Goal: Information Seeking & Learning: Learn about a topic

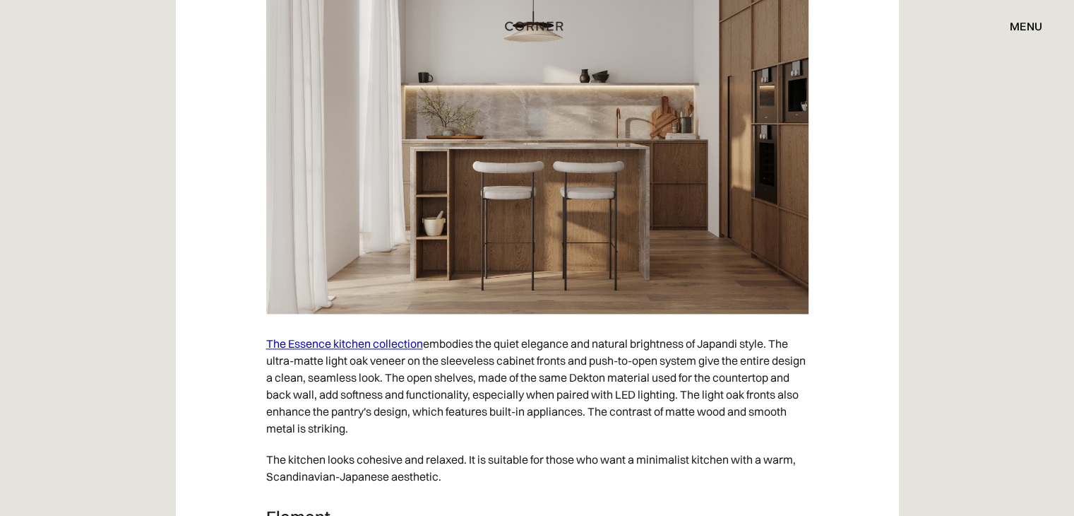
scroll to position [7125, 0]
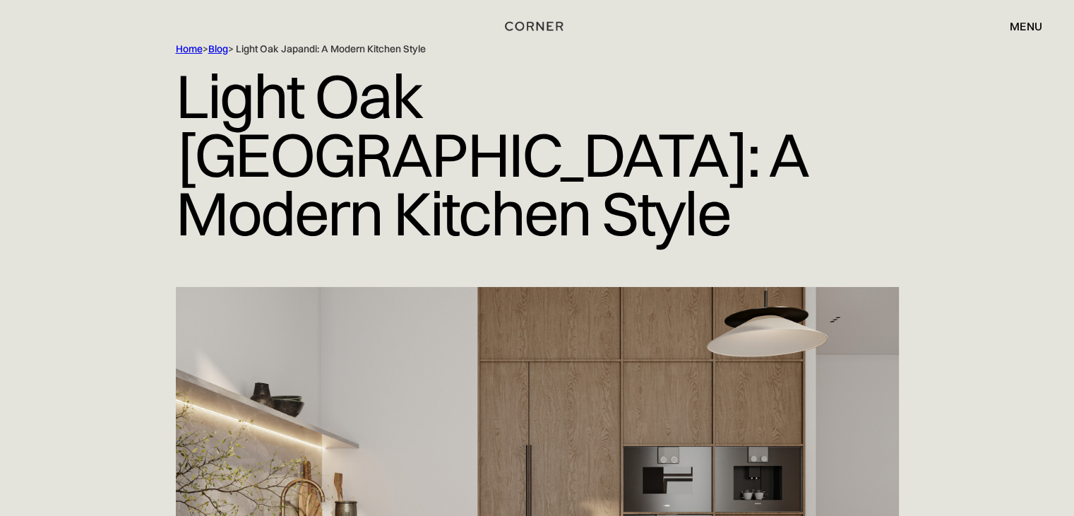
click at [150, 219] on div "Home > Blog > Light Oak Japandi: A Modern Kitchen Style Light Oak Japandi: A Mo…" at bounding box center [537, 164] width 904 height 244
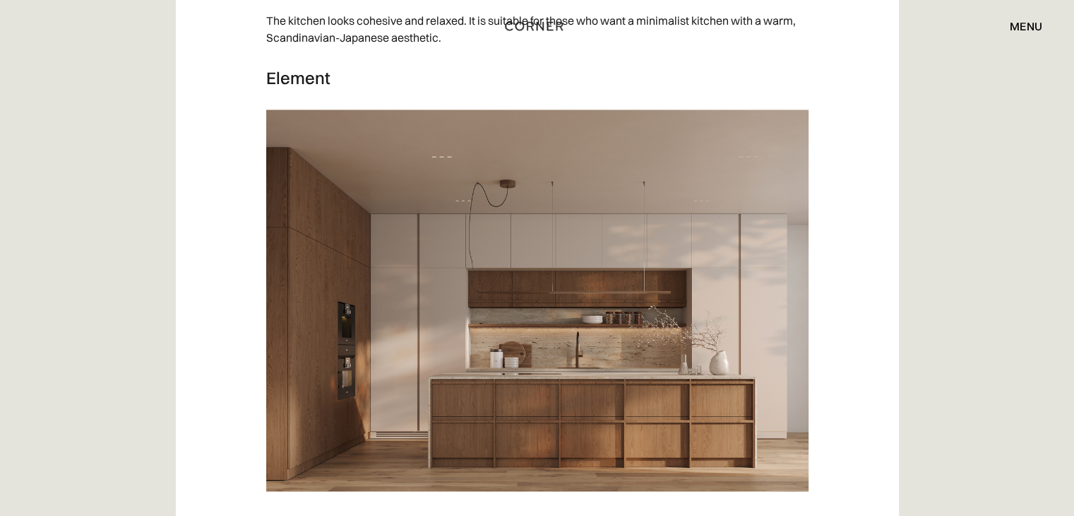
scroll to position [7557, 0]
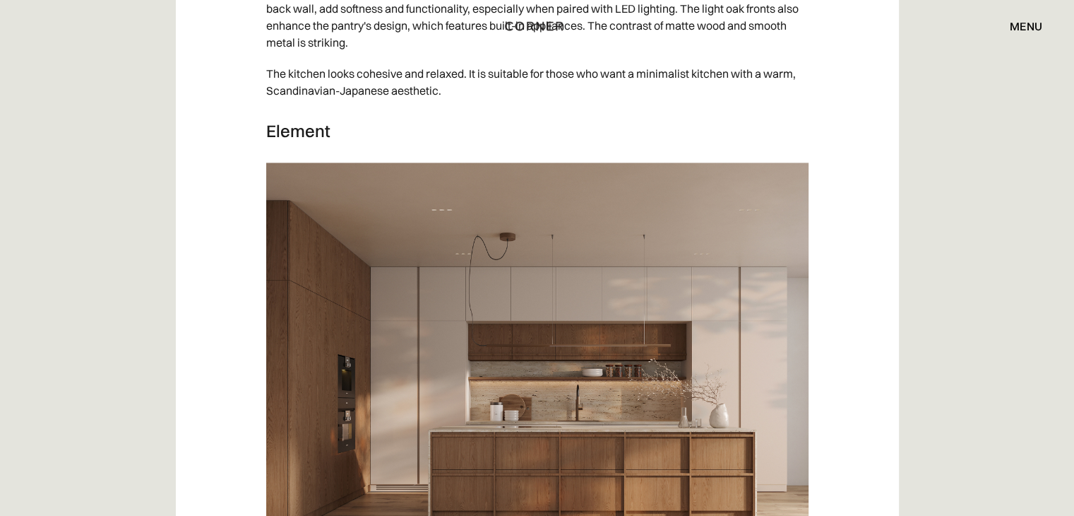
scroll to position [7557, 0]
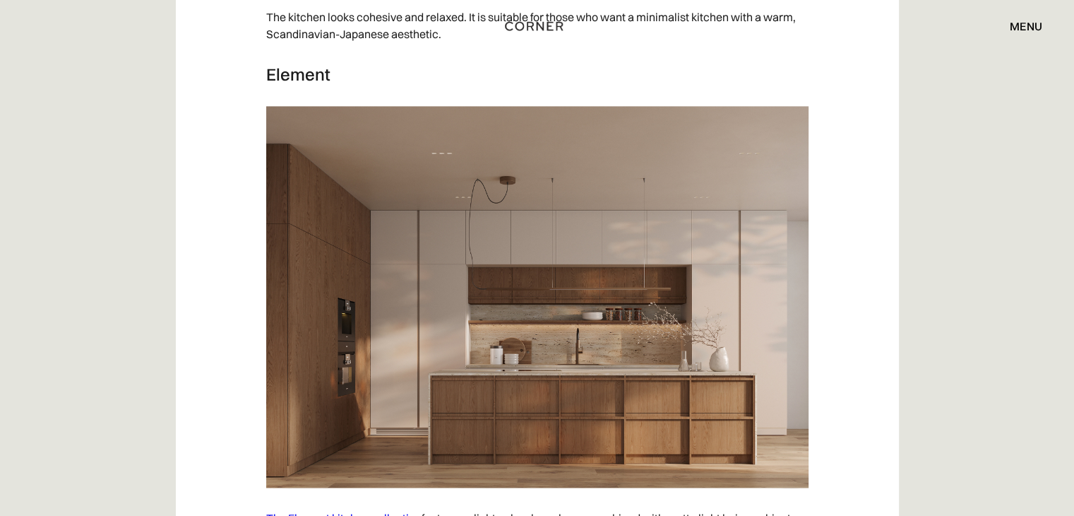
drag, startPoint x: 111, startPoint y: 343, endPoint x: 163, endPoint y: 347, distance: 52.4
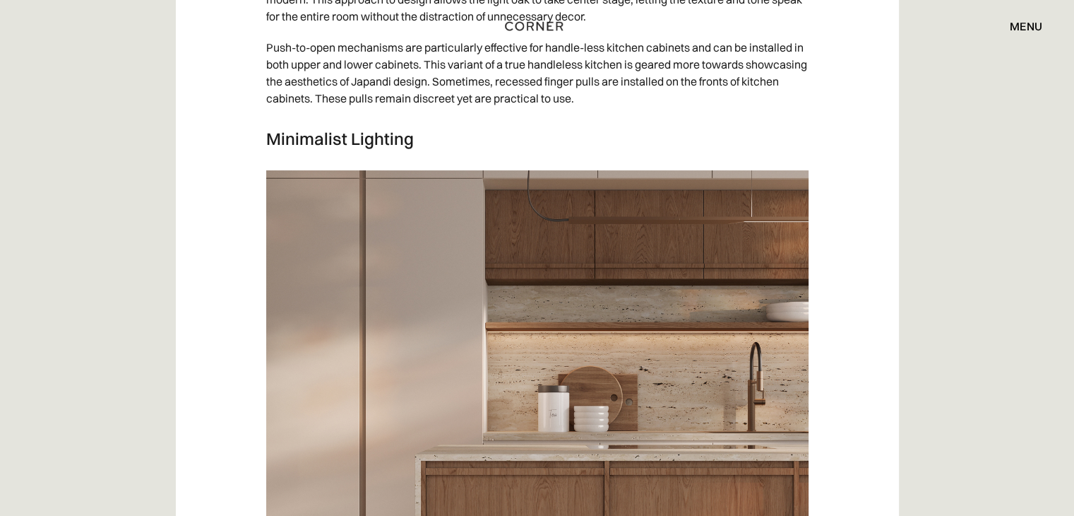
scroll to position [5627, 0]
